Goal: Task Accomplishment & Management: Manage account settings

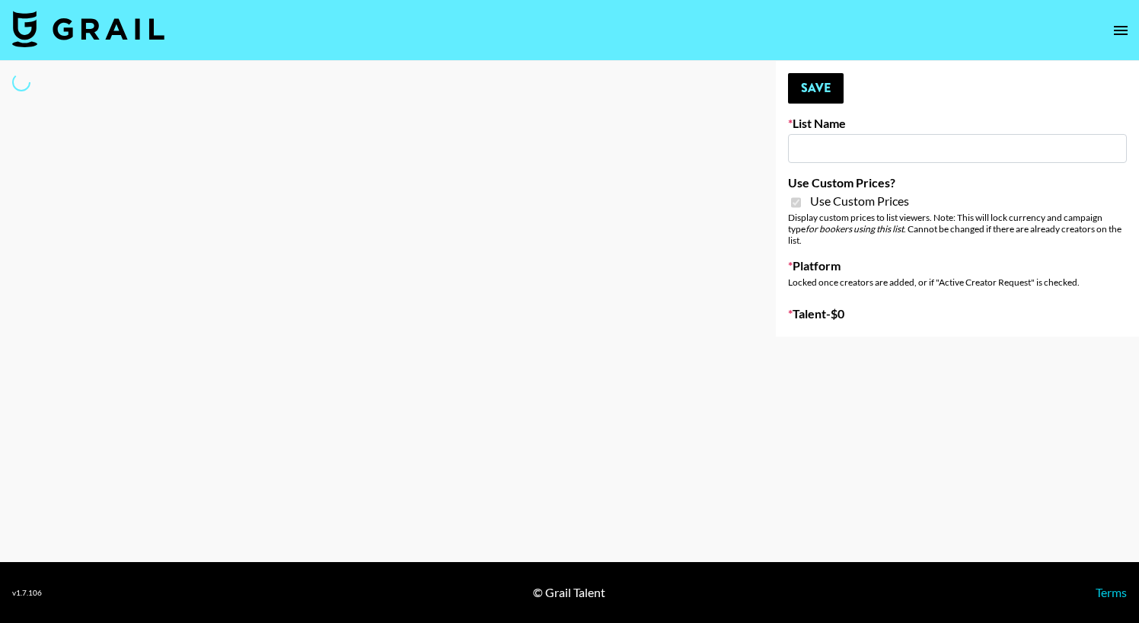
type input "Walmart Fashion"
checkbox input "true"
select select "Brand"
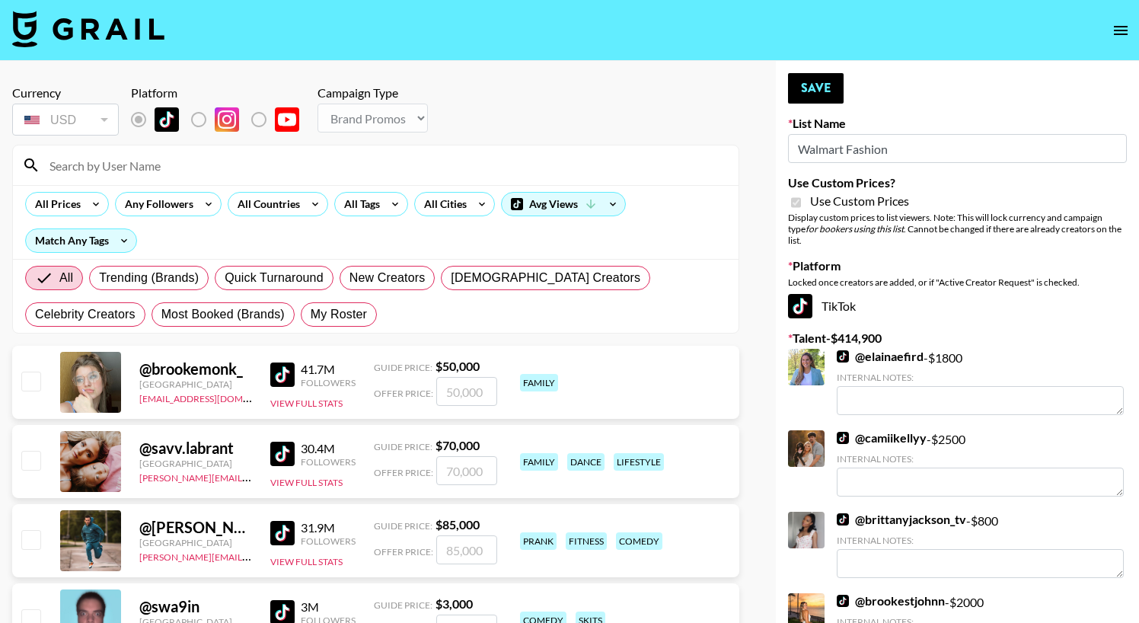
click at [375, 158] on input at bounding box center [384, 165] width 689 height 24
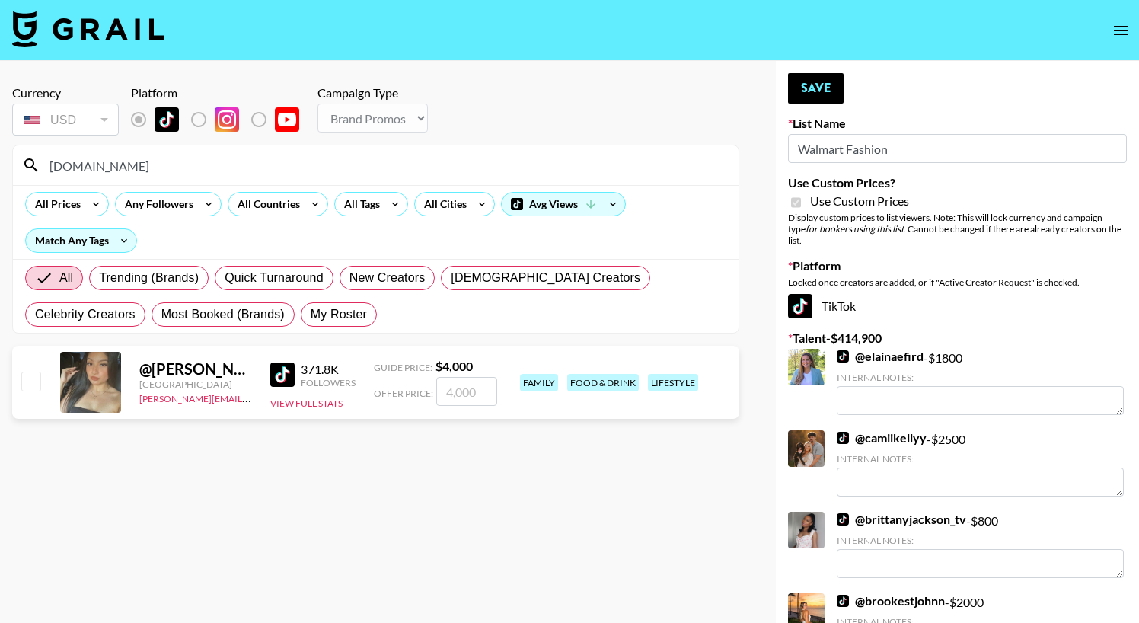
type input "[DOMAIN_NAME]"
click at [28, 376] on input "checkbox" at bounding box center [30, 381] width 18 height 18
checkbox input "true"
type input "4000"
click at [142, 156] on input "[DOMAIN_NAME]" at bounding box center [384, 165] width 689 height 24
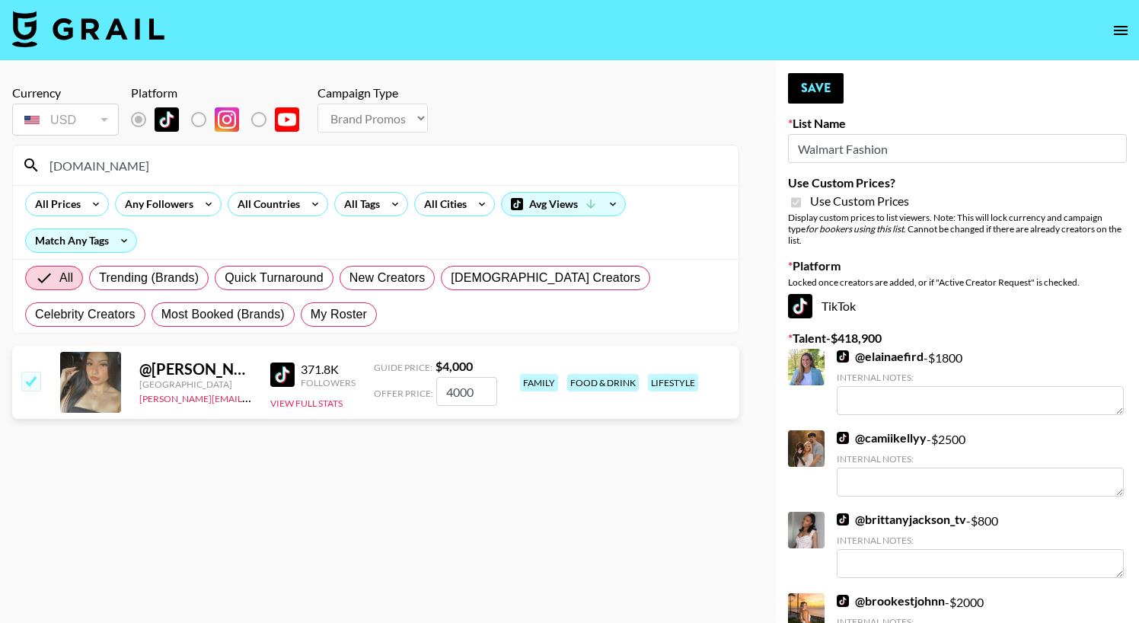
click at [142, 156] on input "[DOMAIN_NAME]" at bounding box center [384, 165] width 689 height 24
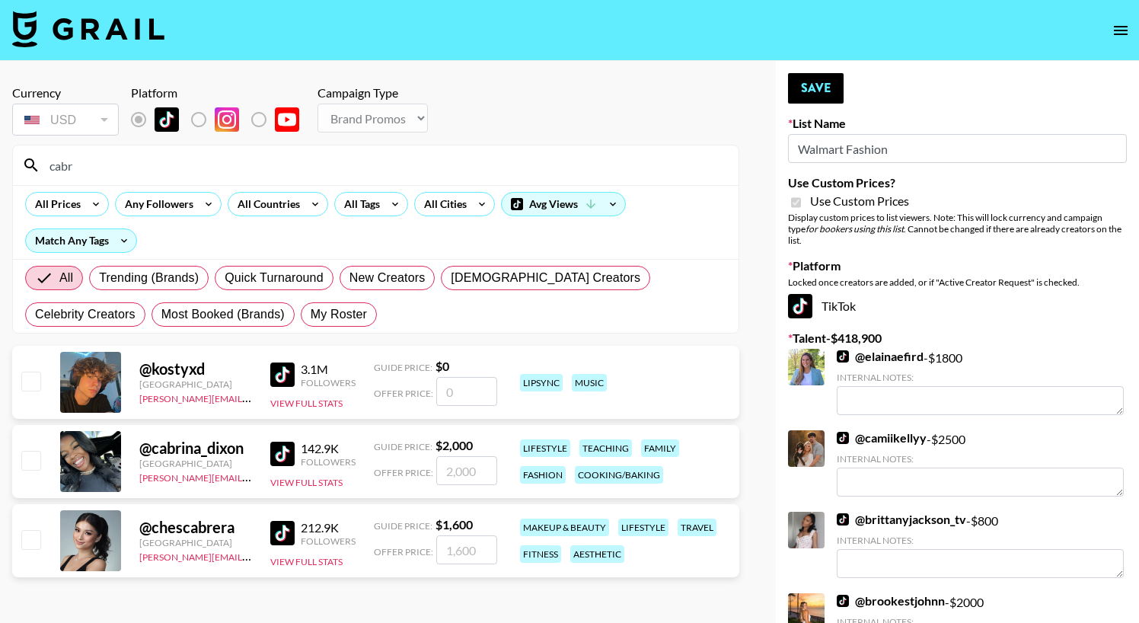
type input "cabr"
click at [35, 459] on input "checkbox" at bounding box center [30, 460] width 18 height 18
checkbox input "true"
type input "2000"
click at [139, 168] on input "cabr" at bounding box center [384, 165] width 689 height 24
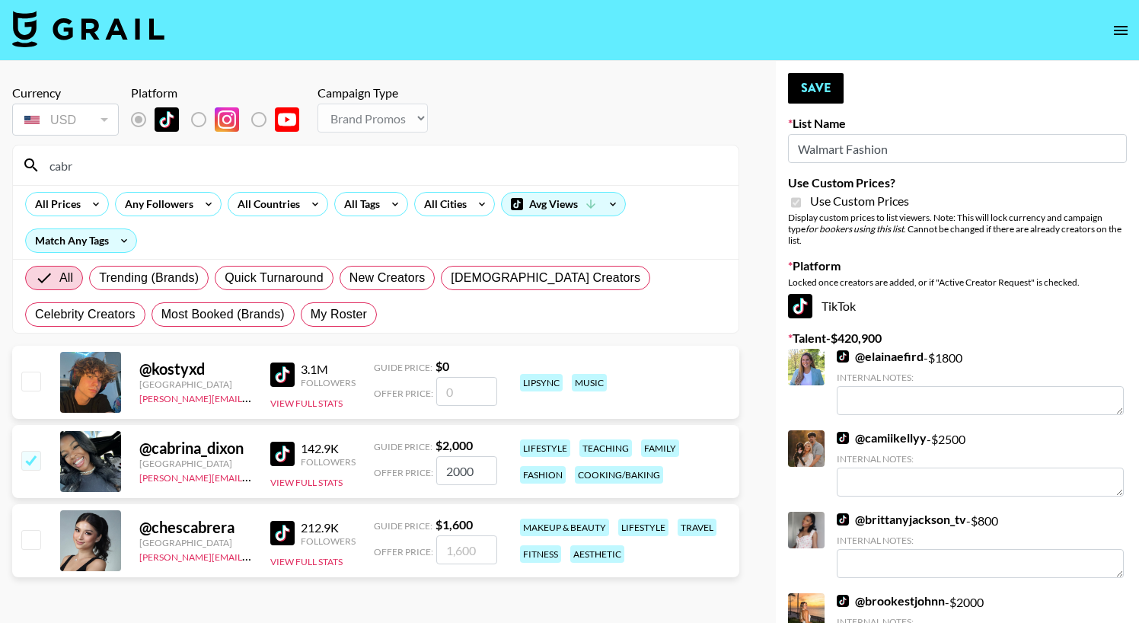
click at [139, 168] on input "cabr" at bounding box center [384, 165] width 689 height 24
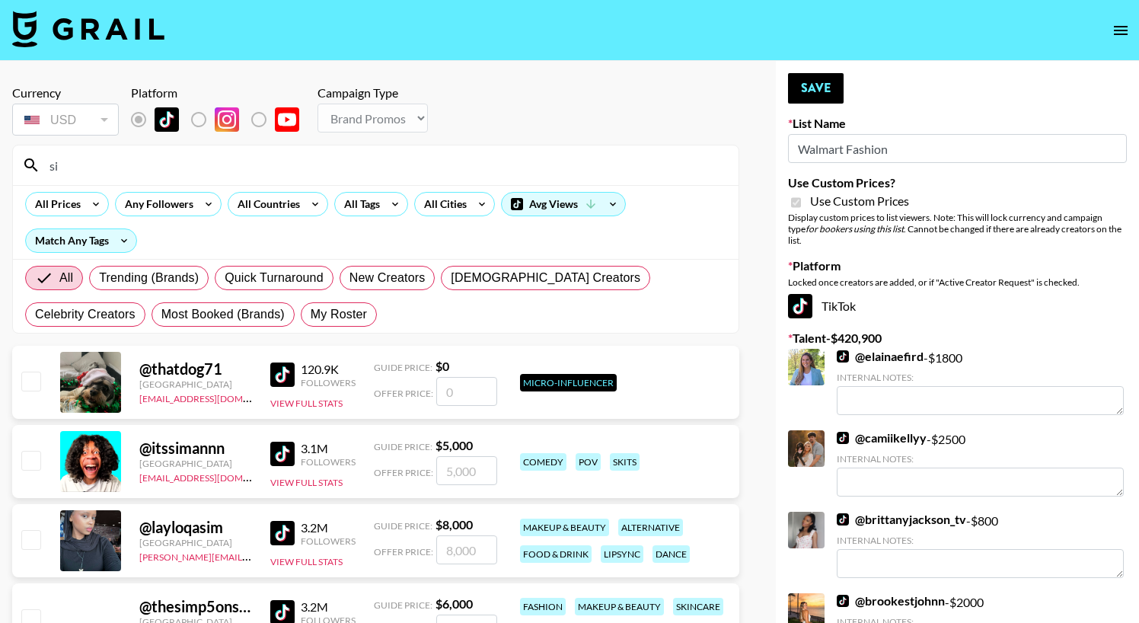
type input "s"
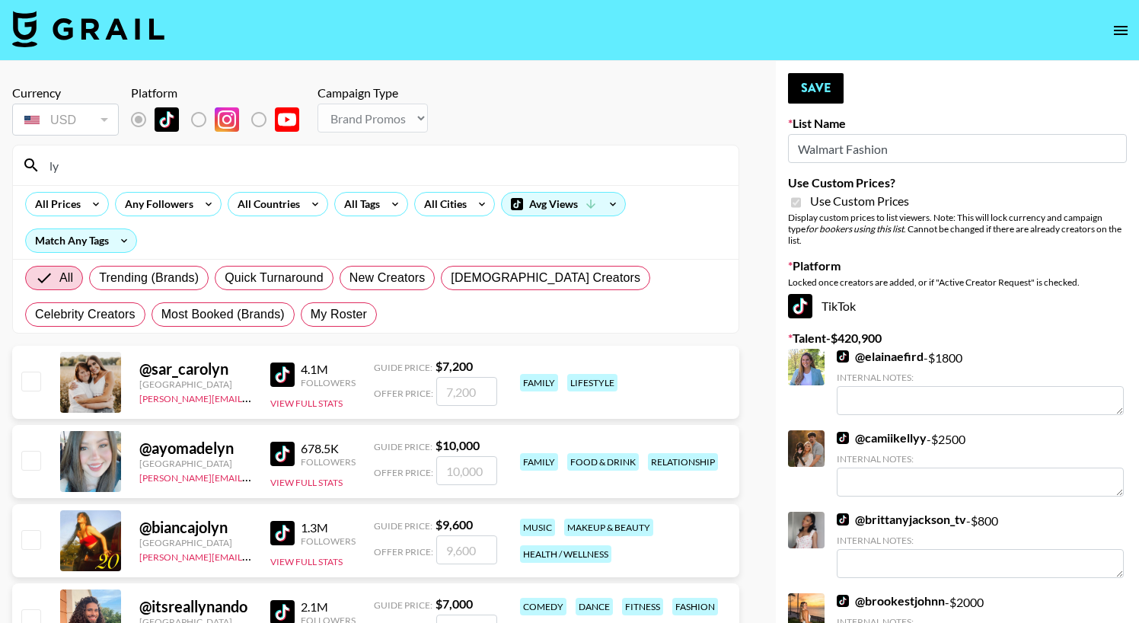
type input "l"
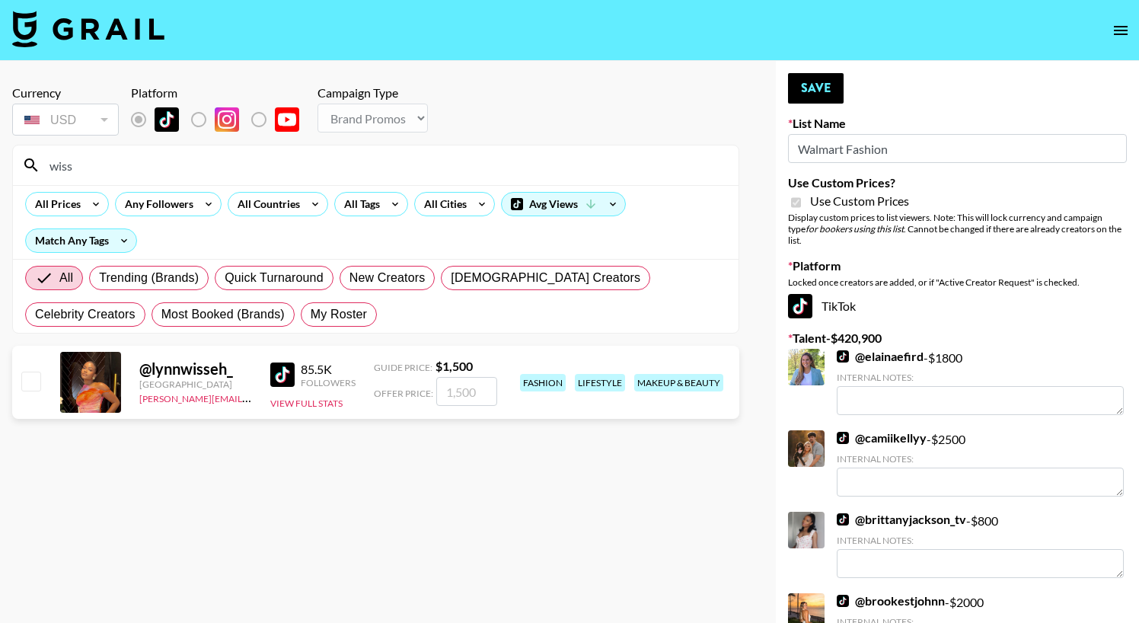
type input "wiss"
click at [27, 389] on input "checkbox" at bounding box center [30, 381] width 18 height 18
checkbox input "true"
type input "1500"
click at [200, 168] on input "wiss" at bounding box center [384, 165] width 689 height 24
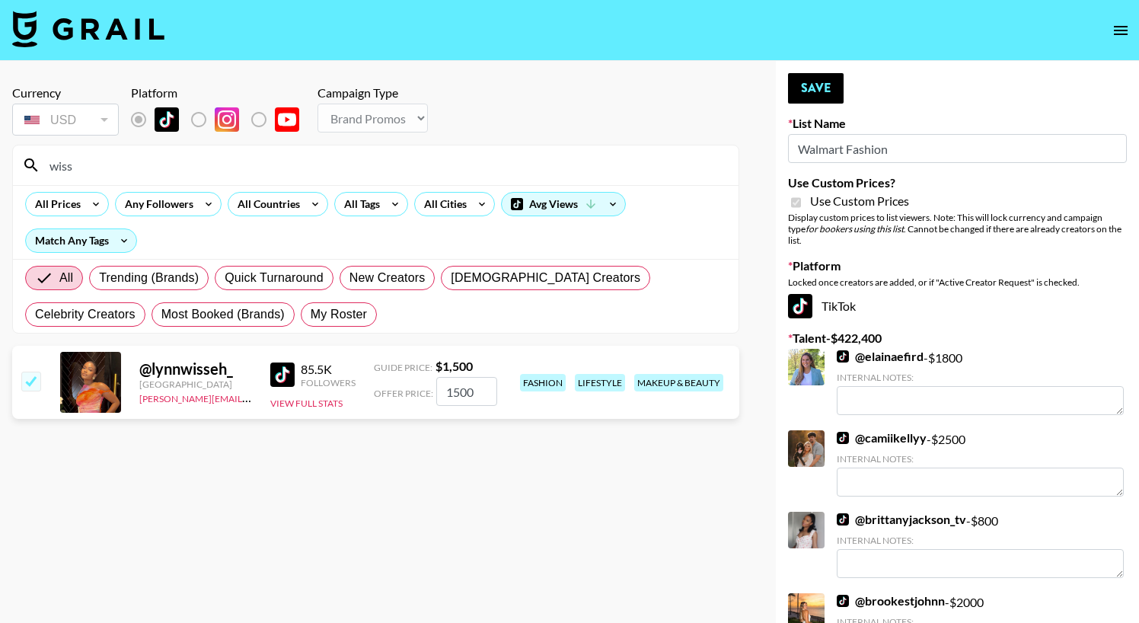
click at [200, 168] on input "wiss" at bounding box center [384, 165] width 689 height 24
click at [833, 96] on button "Save" at bounding box center [816, 88] width 56 height 30
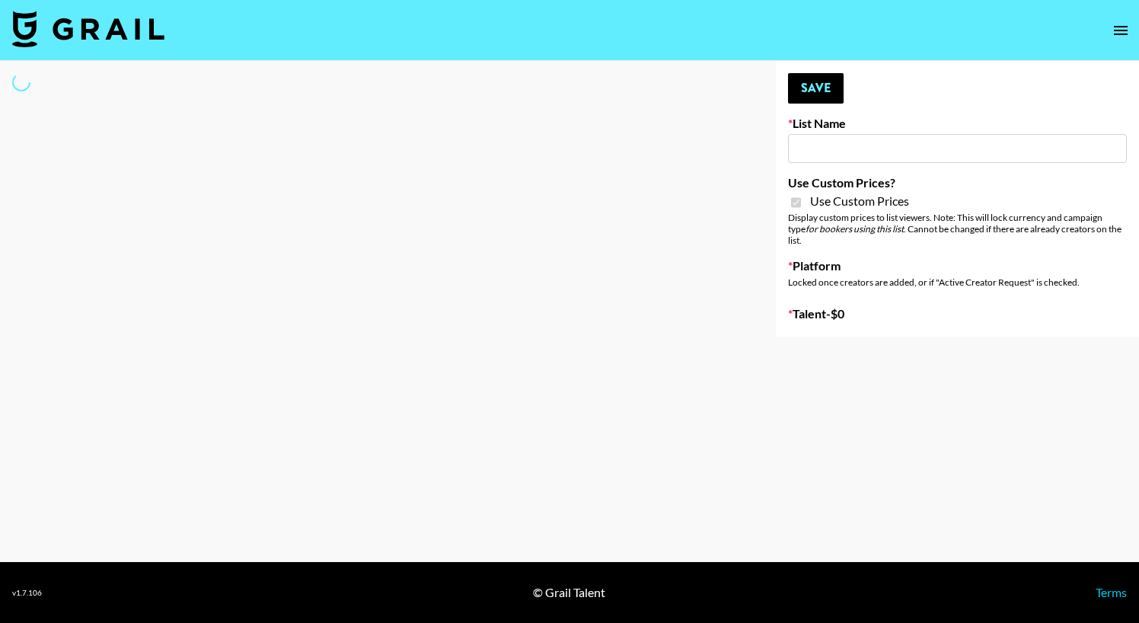
type input "Hot Chocolate Brand - US"
checkbox input "true"
select select "Brand"
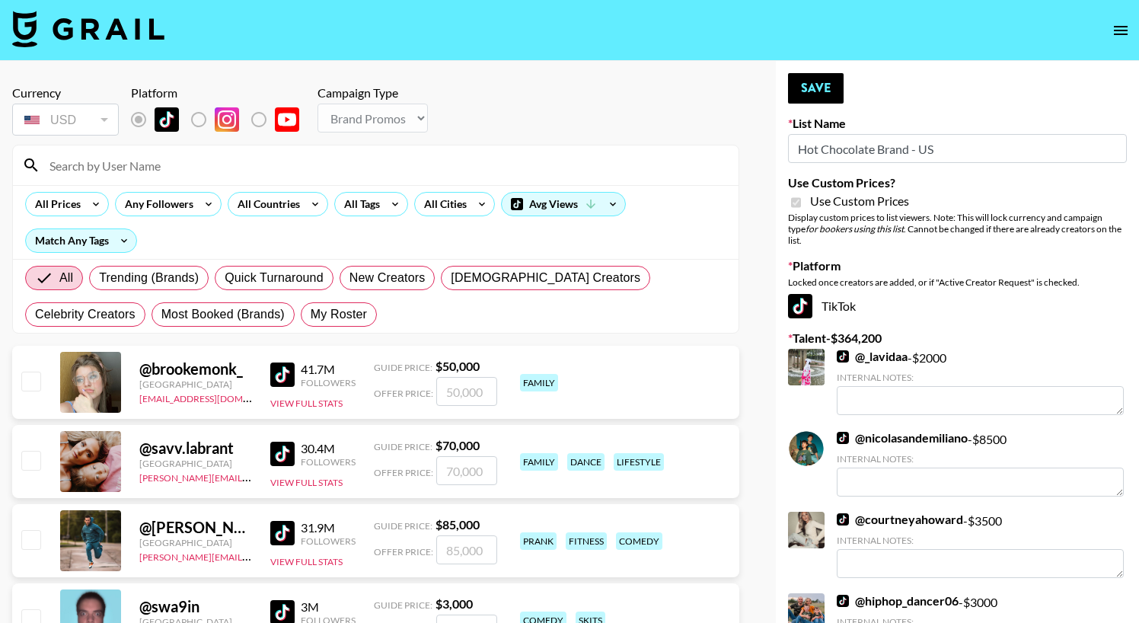
click at [247, 166] on input at bounding box center [384, 165] width 689 height 24
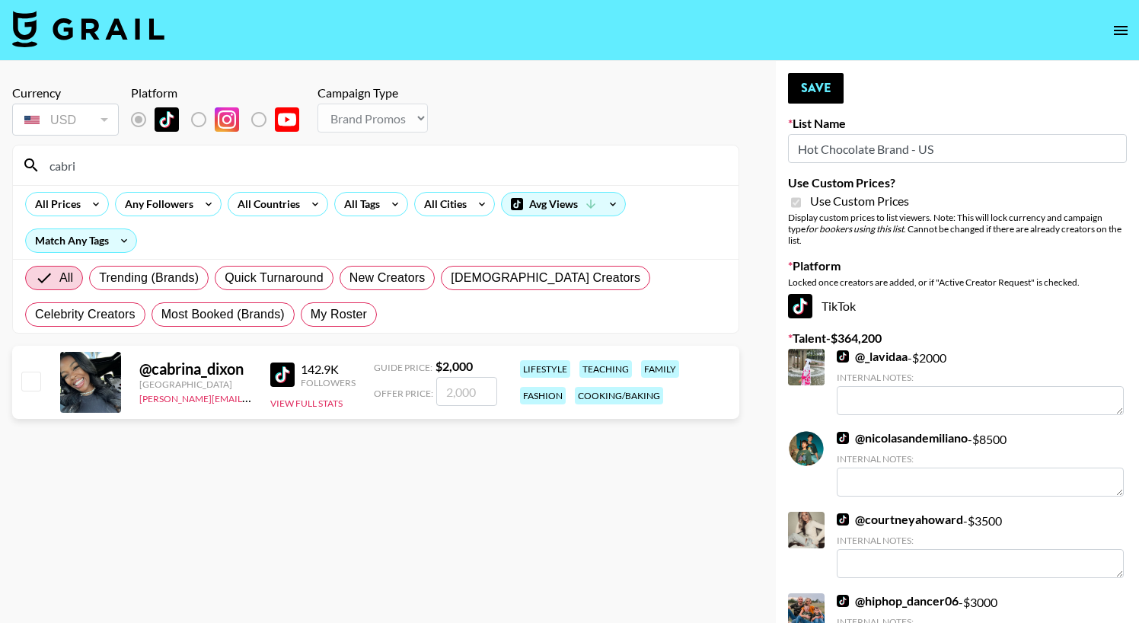
type input "cabri"
click at [25, 390] on input "checkbox" at bounding box center [30, 381] width 18 height 18
checkbox input "true"
type input "2000"
click at [828, 87] on button "Save" at bounding box center [816, 88] width 56 height 30
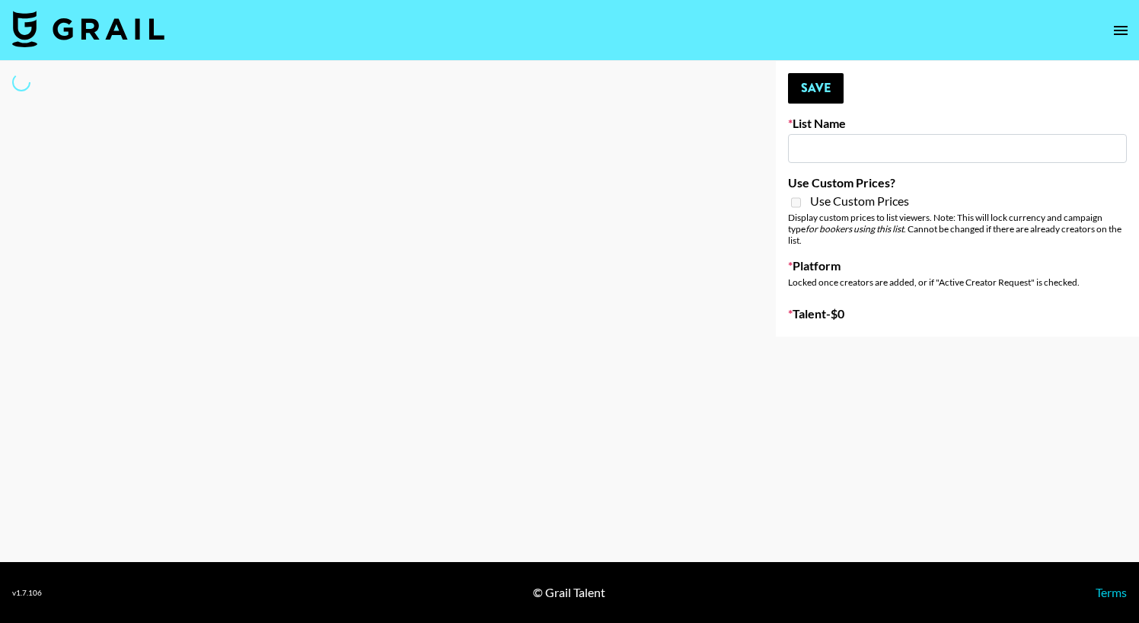
click at [191, 136] on div at bounding box center [376, 199] width 752 height 276
type input "Who Did The Body"
select select "Song"
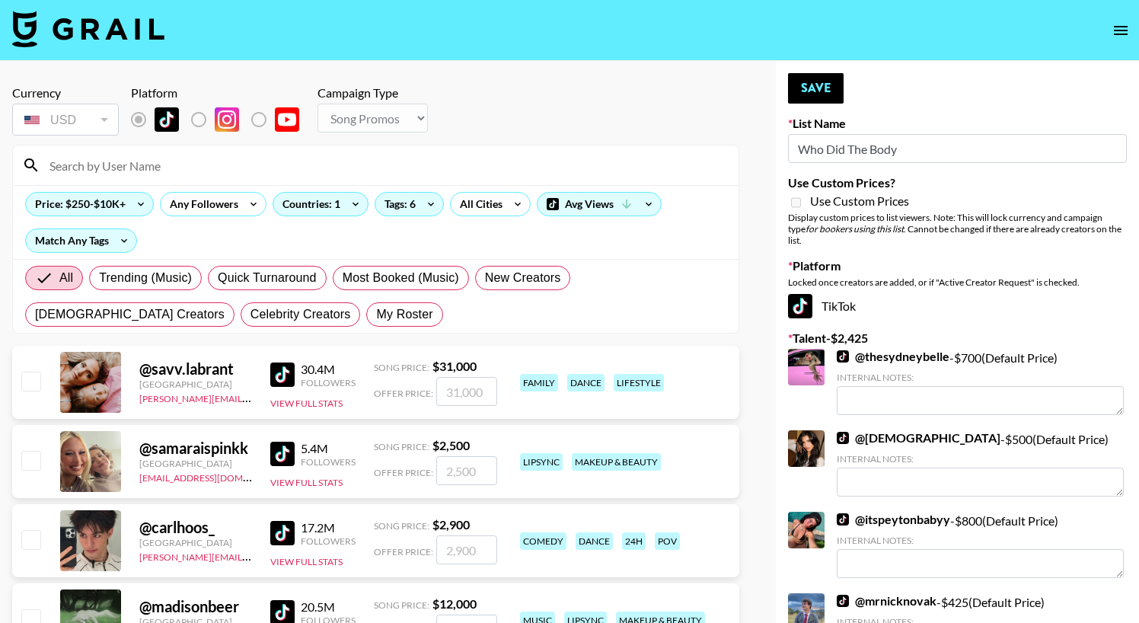
click at [287, 168] on input at bounding box center [384, 165] width 689 height 24
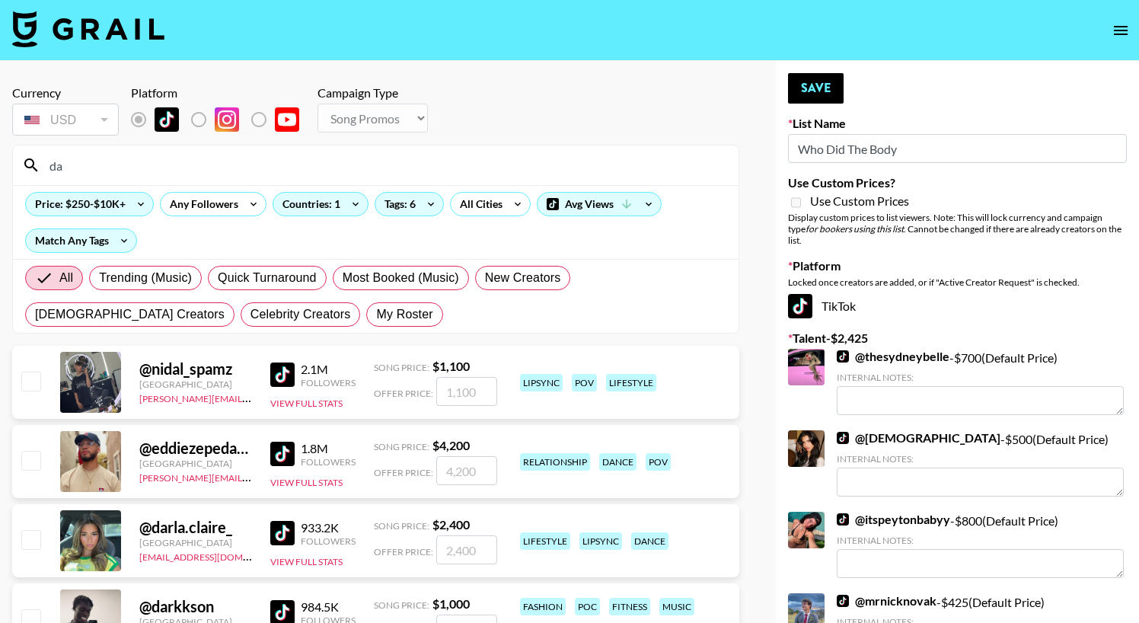
type input "d"
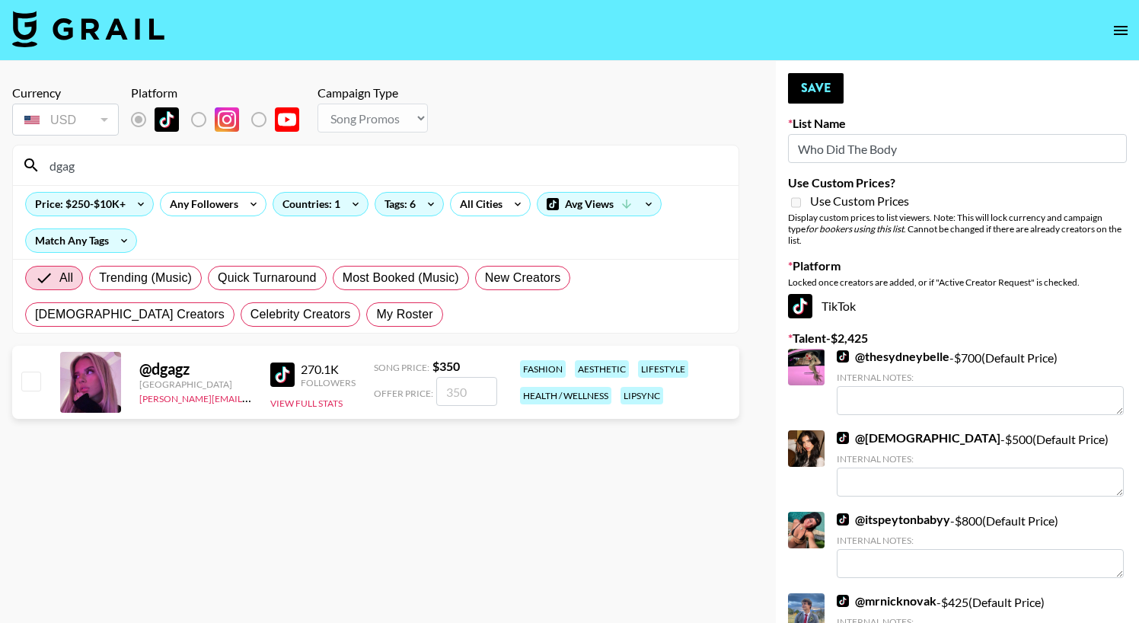
type input "dgag"
click at [471, 386] on input "number" at bounding box center [466, 391] width 61 height 29
type input "5"
checkbox input "true"
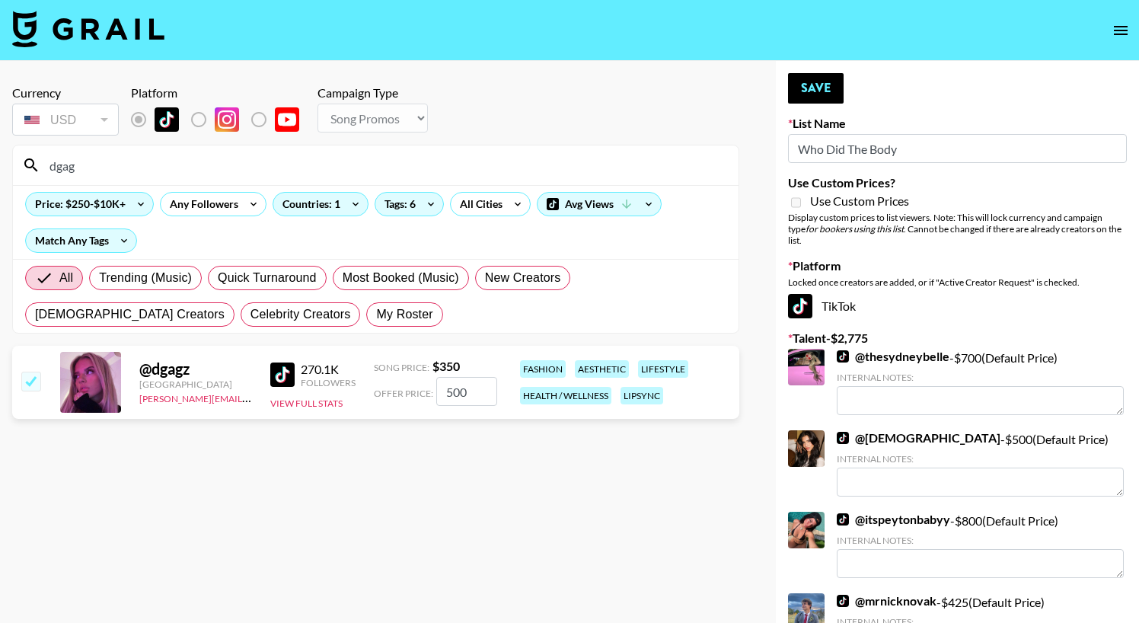
type input "500"
click at [445, 165] on input "dgag" at bounding box center [384, 165] width 689 height 24
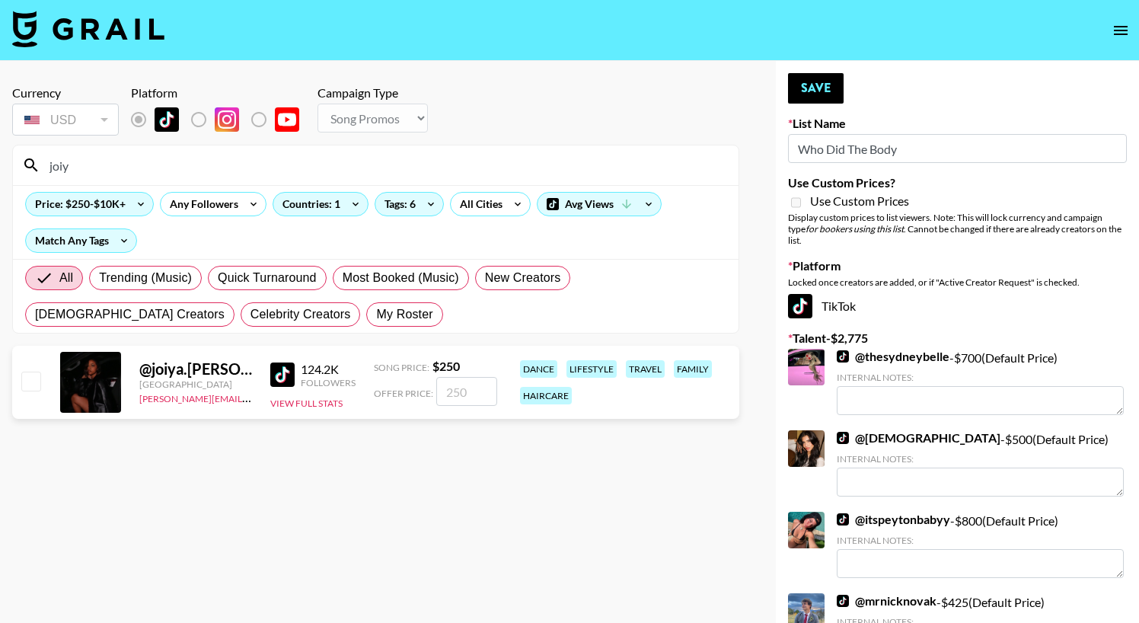
type input "joiy"
click at [24, 385] on input "checkbox" at bounding box center [30, 381] width 18 height 18
checkbox input "true"
click at [451, 388] on input "250" at bounding box center [466, 391] width 61 height 29
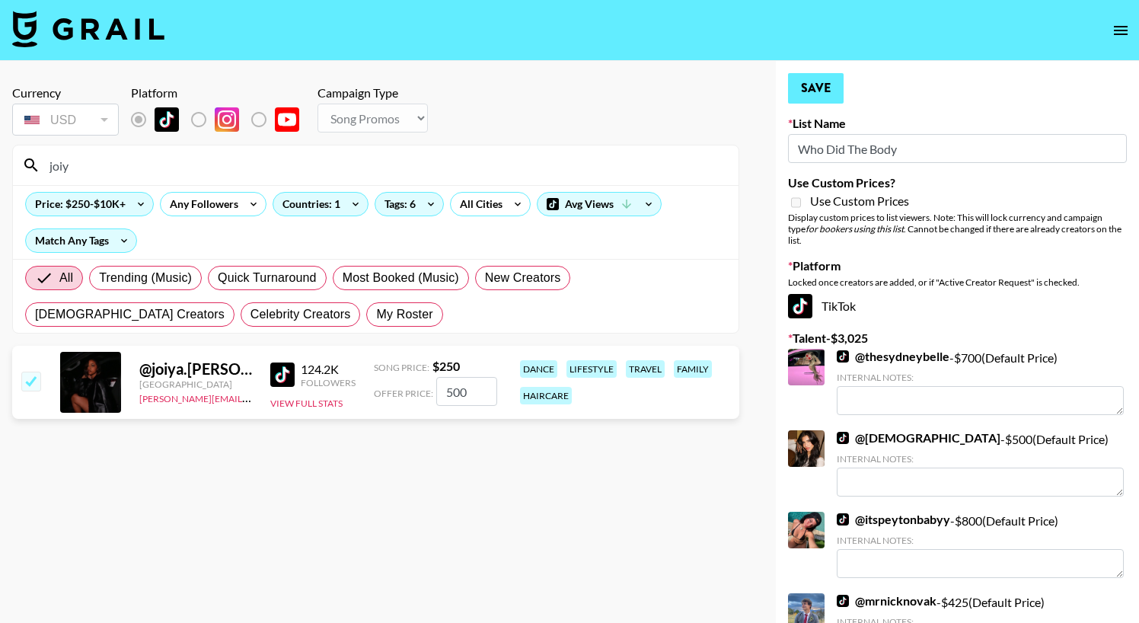
type input "500"
click at [827, 87] on button "Save" at bounding box center [816, 88] width 56 height 30
